Goal: Use online tool/utility: Utilize a website feature to perform a specific function

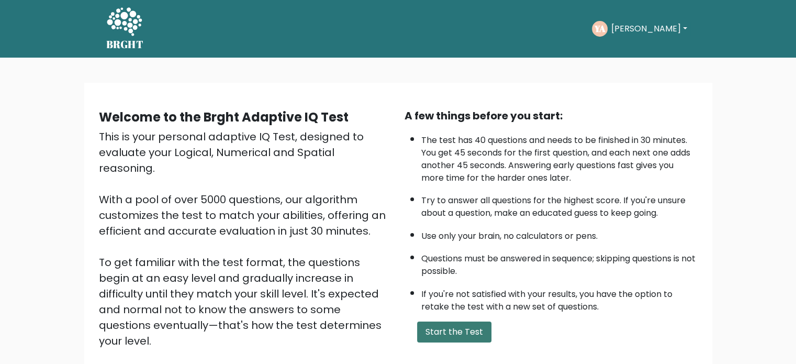
click at [454, 331] on button "Start the Test" at bounding box center [454, 331] width 74 height 21
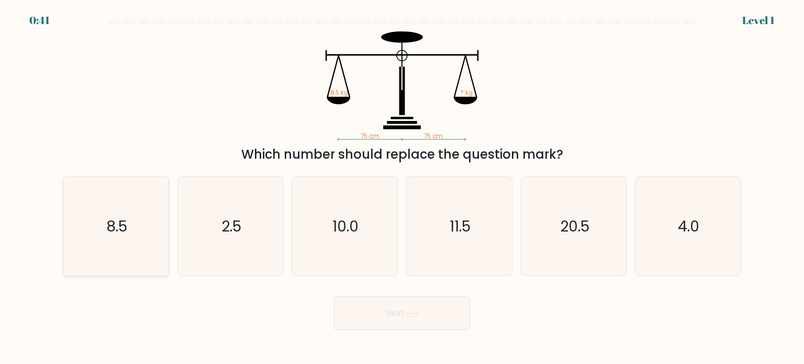
click at [136, 234] on icon "8.5" at bounding box center [115, 226] width 98 height 98
click at [402, 187] on input "a. 8.5" at bounding box center [402, 184] width 1 height 5
radio input "true"
click at [404, 320] on button "Next" at bounding box center [402, 312] width 136 height 33
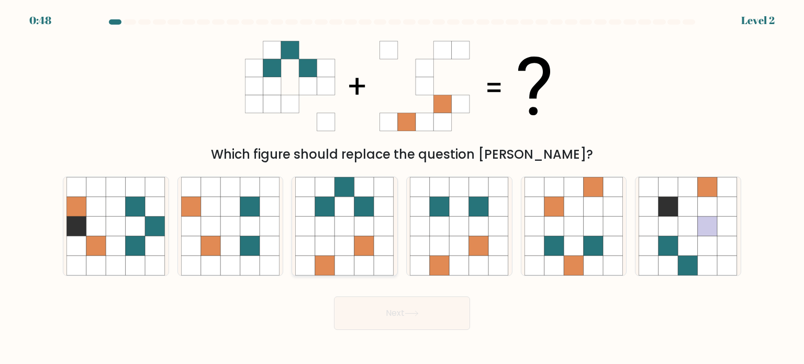
click at [353, 244] on icon at bounding box center [345, 245] width 20 height 20
click at [402, 187] on input "c." at bounding box center [402, 184] width 1 height 5
radio input "true"
click at [399, 303] on button "Next" at bounding box center [402, 312] width 136 height 33
